Goal: Information Seeking & Learning: Learn about a topic

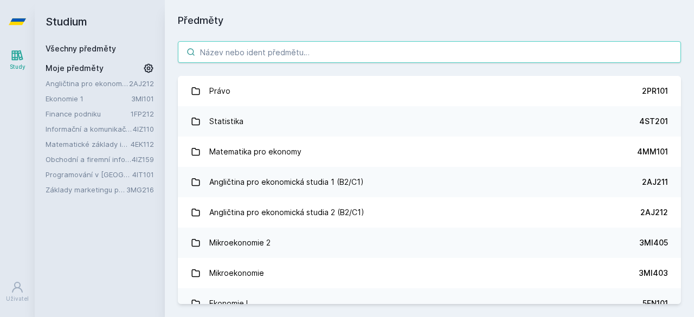
click at [288, 49] on input "search" at bounding box center [429, 52] width 503 height 22
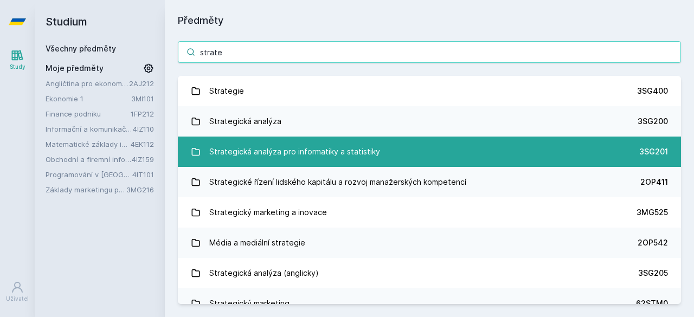
type input "strate"
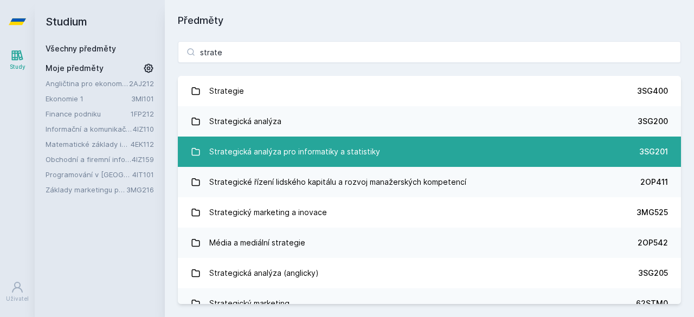
click at [345, 145] on div "Strategická analýza pro informatiky a statistiky" at bounding box center [294, 152] width 171 height 22
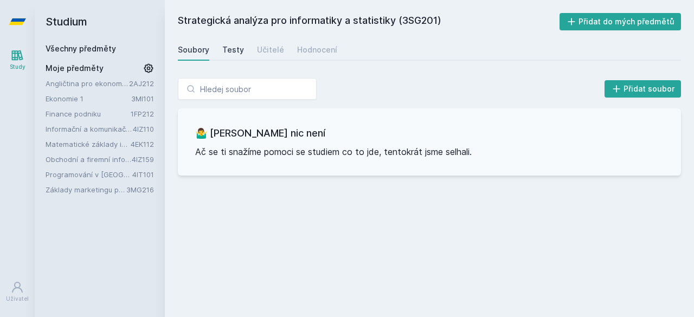
click at [228, 46] on div "Testy" at bounding box center [233, 49] width 22 height 11
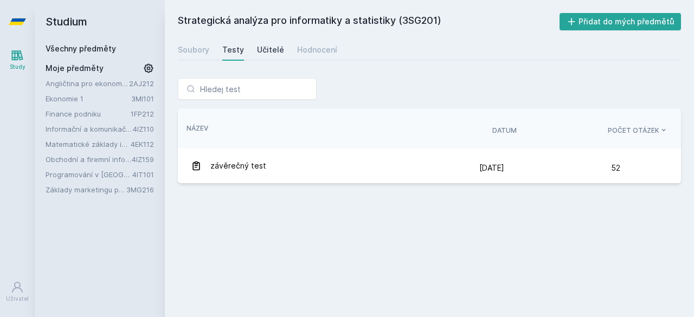
click at [271, 48] on div "Učitelé" at bounding box center [270, 49] width 27 height 11
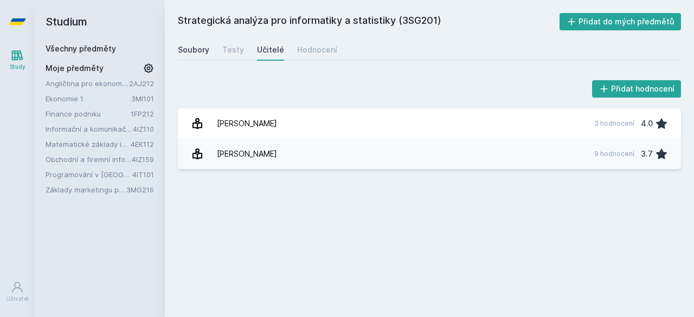
click at [181, 47] on div "Soubory" at bounding box center [193, 49] width 31 height 11
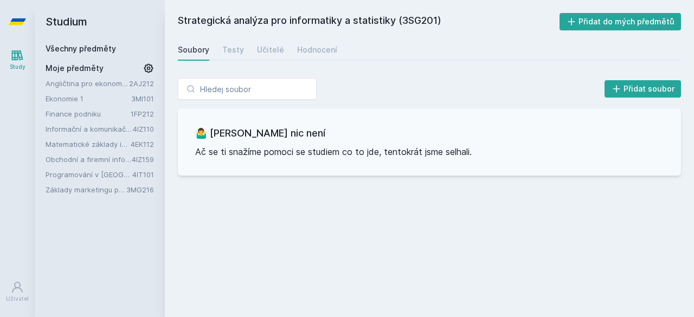
click at [79, 22] on h2 "Studium" at bounding box center [100, 21] width 108 height 43
click at [81, 42] on h2 "Studium" at bounding box center [100, 21] width 108 height 43
click at [91, 54] on div "Všechny předměty" at bounding box center [100, 48] width 108 height 11
click at [86, 50] on link "Všechny předměty" at bounding box center [81, 48] width 70 height 9
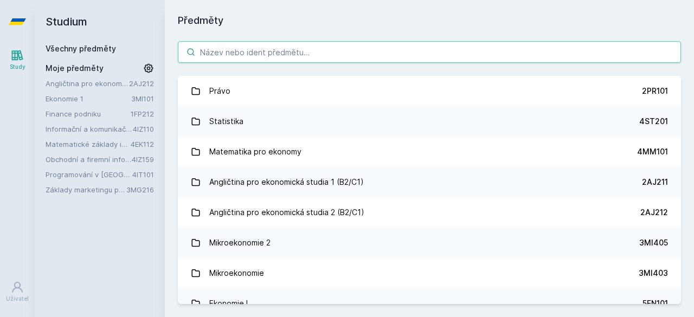
click at [260, 56] on input "search" at bounding box center [429, 52] width 503 height 22
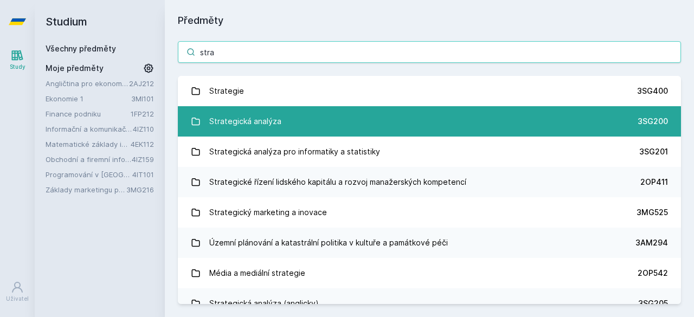
type input "stra"
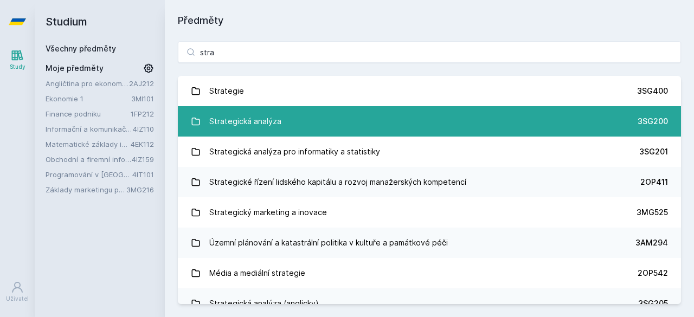
click at [285, 128] on link "Strategická analýza 3SG200" at bounding box center [429, 121] width 503 height 30
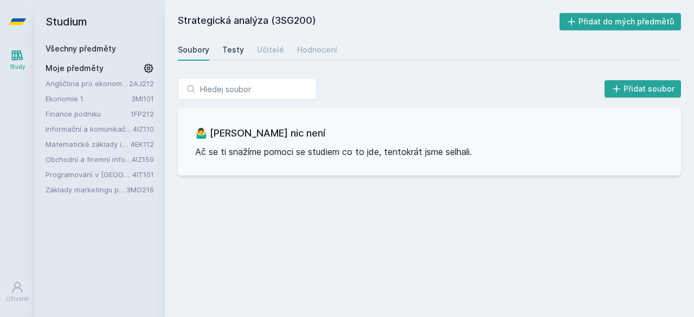
click at [230, 47] on div "Testy" at bounding box center [233, 49] width 22 height 11
